Goal: Find specific page/section: Find specific page/section

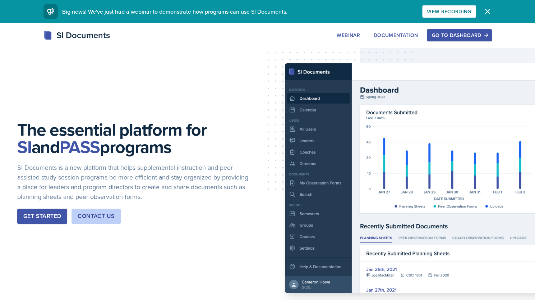
click at [456, 35] on div "Go to Dashboard" at bounding box center [459, 35] width 55 height 6
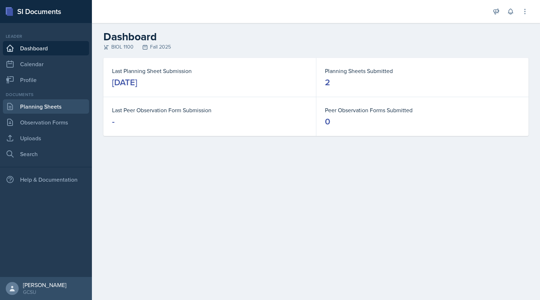
click at [45, 107] on link "Planning Sheets" at bounding box center [46, 106] width 86 height 14
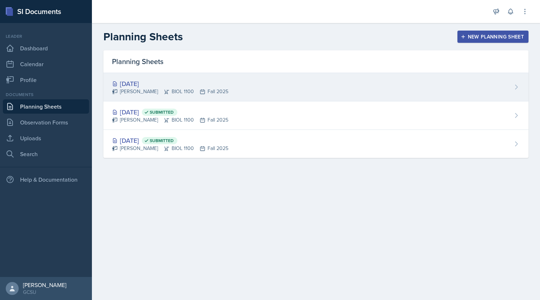
click at [133, 87] on div "[DATE]" at bounding box center [170, 84] width 116 height 10
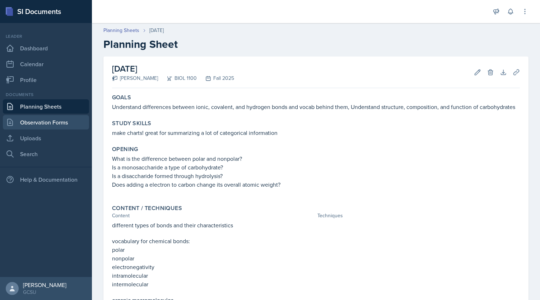
click at [51, 127] on link "Observation Forms" at bounding box center [46, 122] width 86 height 14
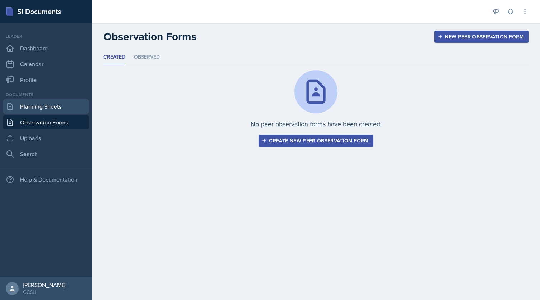
click at [52, 106] on link "Planning Sheets" at bounding box center [46, 106] width 86 height 14
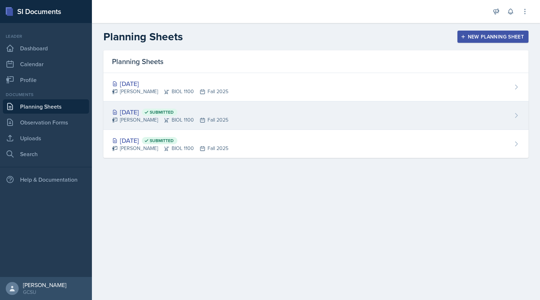
click at [135, 114] on div "[DATE] Submitted" at bounding box center [170, 112] width 116 height 10
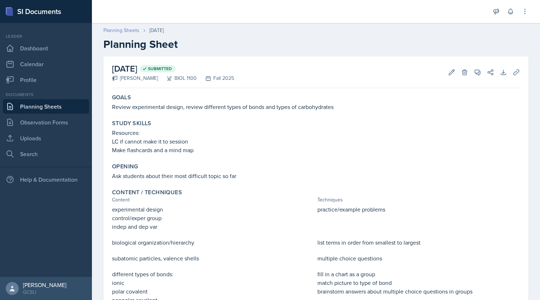
click at [109, 31] on link "Planning Sheets" at bounding box center [121, 31] width 36 height 8
